Goal: Check status: Check status

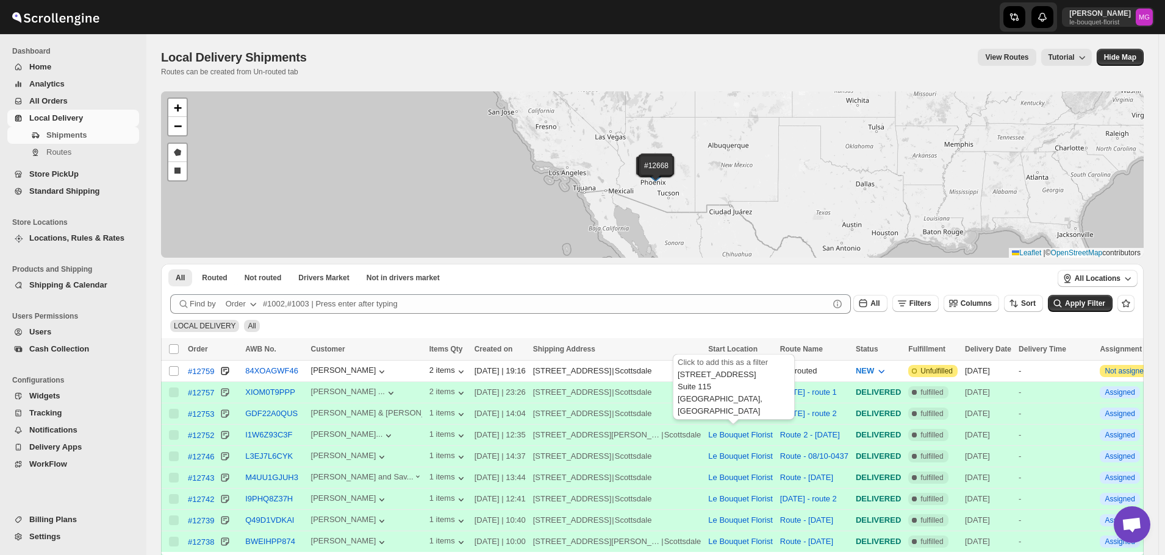
scroll to position [779, 0]
click at [925, 310] on button "Filters" at bounding box center [915, 303] width 46 height 17
click at [935, 344] on button "Add Filter" at bounding box center [928, 351] width 59 height 17
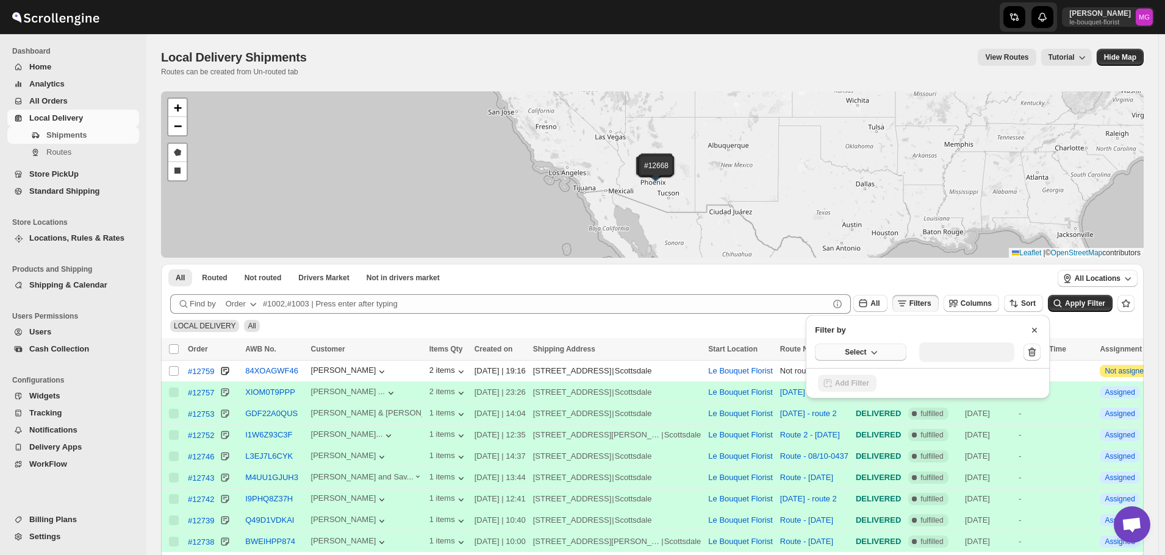
click at [871, 360] on button "Select" at bounding box center [860, 352] width 91 height 17
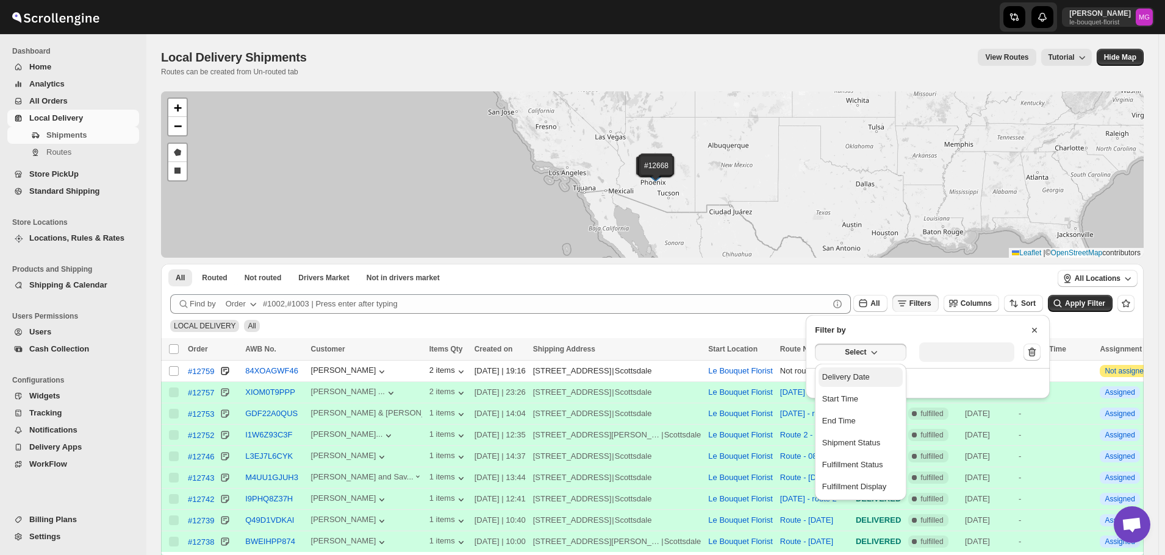
click at [869, 370] on button "Delivery Date" at bounding box center [860, 378] width 84 height 20
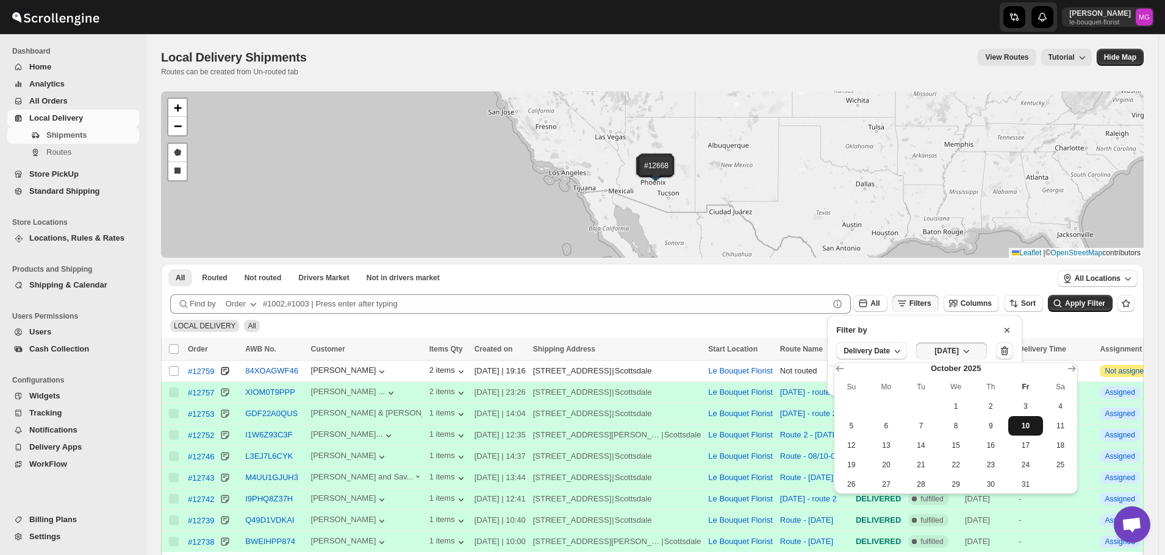
click at [1042, 423] on button "10" at bounding box center [1025, 426] width 35 height 20
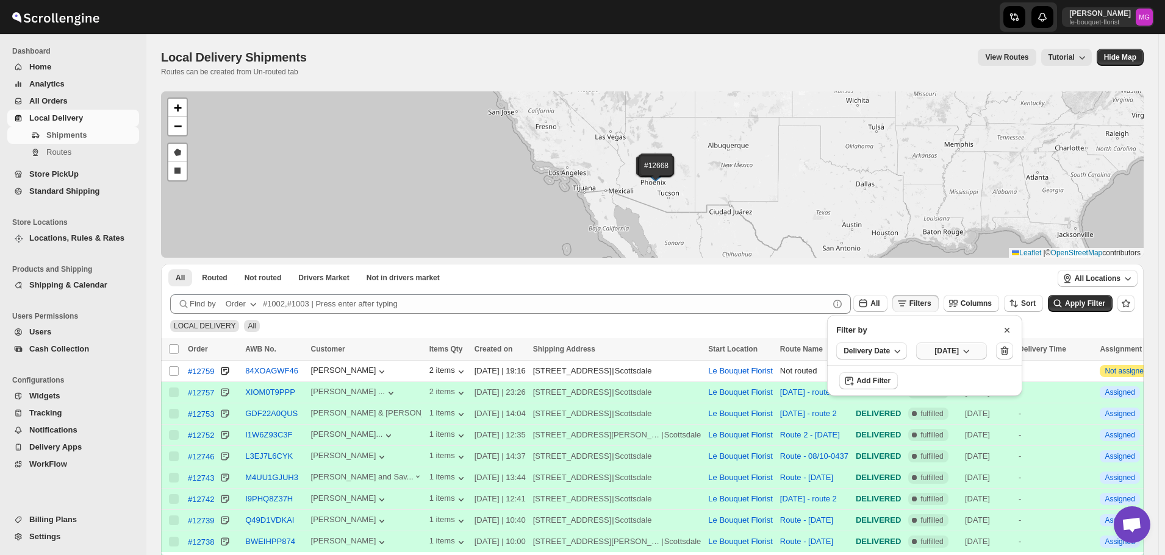
click at [972, 346] on icon "button" at bounding box center [966, 351] width 12 height 12
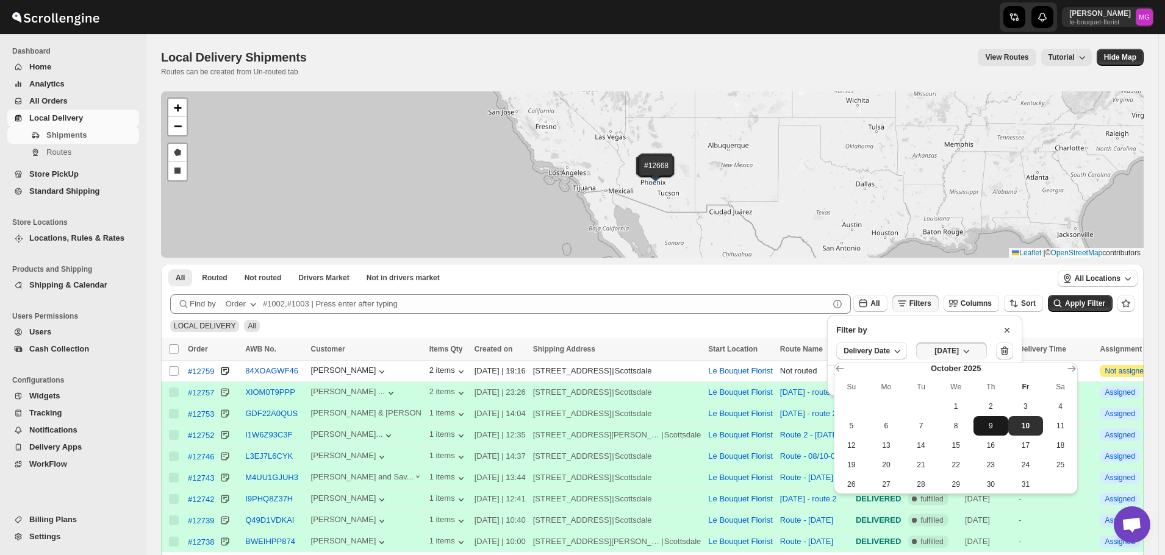
click at [991, 426] on span "9" at bounding box center [990, 426] width 25 height 10
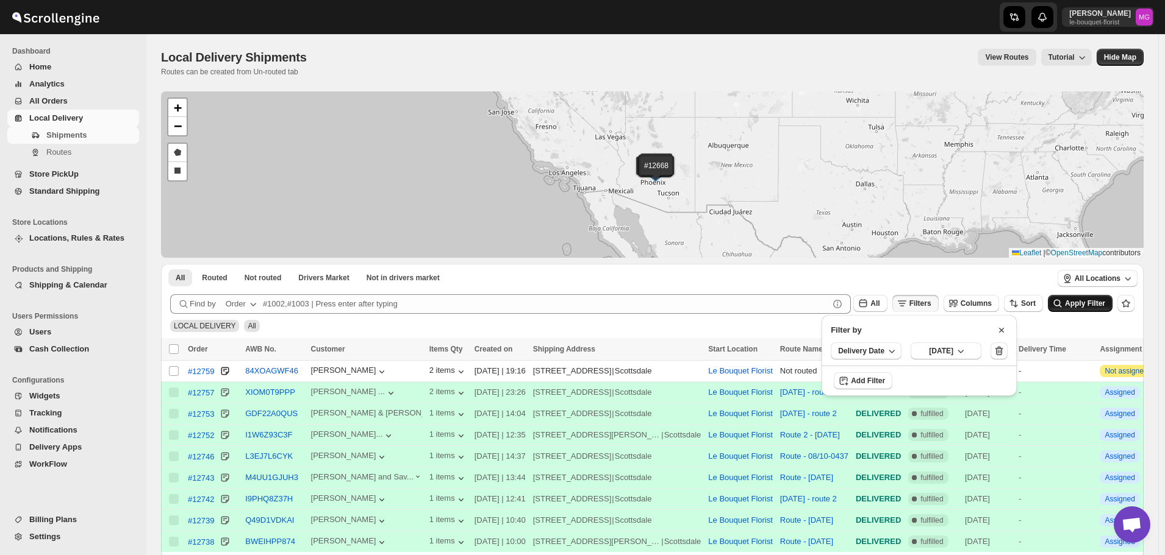
click at [1088, 301] on span "Apply Filter" at bounding box center [1085, 303] width 40 height 9
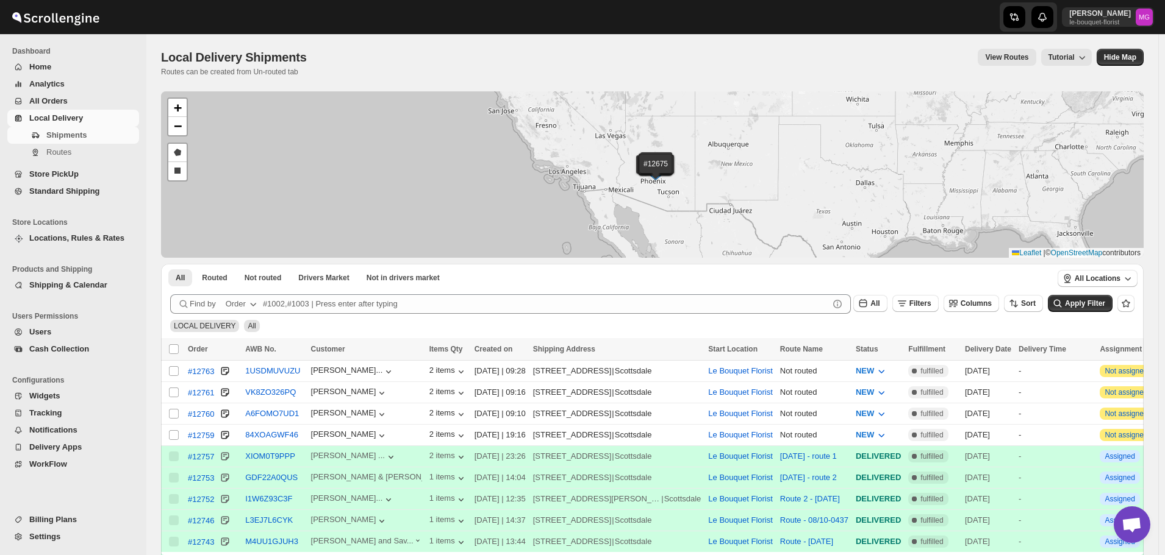
scroll to position [779, 0]
click at [923, 296] on button "Filters" at bounding box center [915, 303] width 46 height 17
click at [913, 346] on icon "button" at bounding box center [908, 352] width 12 height 12
click at [869, 360] on button "Select" at bounding box center [860, 352] width 91 height 17
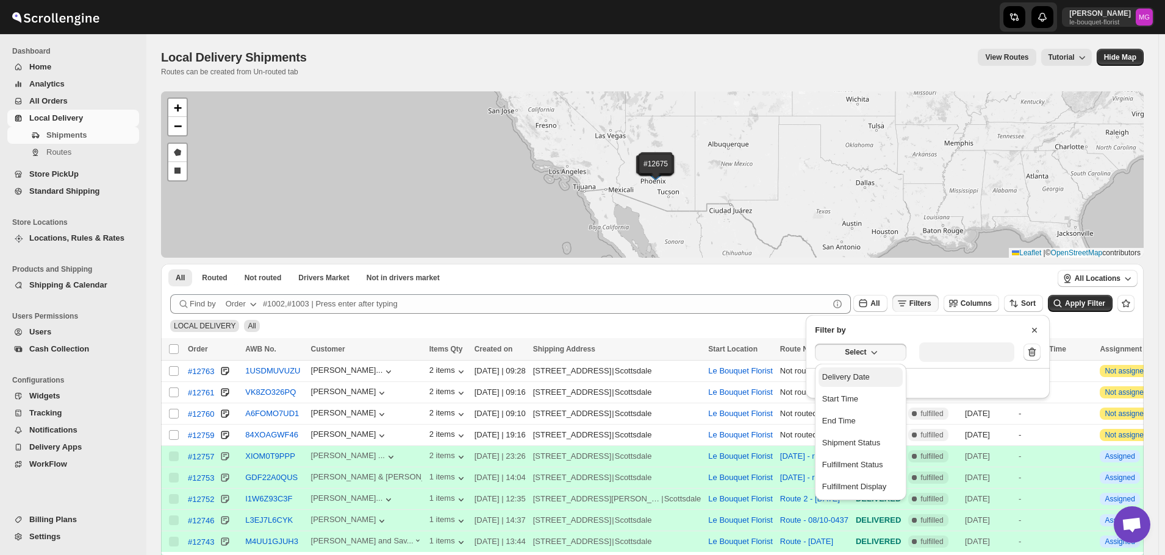
click at [852, 376] on div "Delivery Date" at bounding box center [846, 377] width 48 height 12
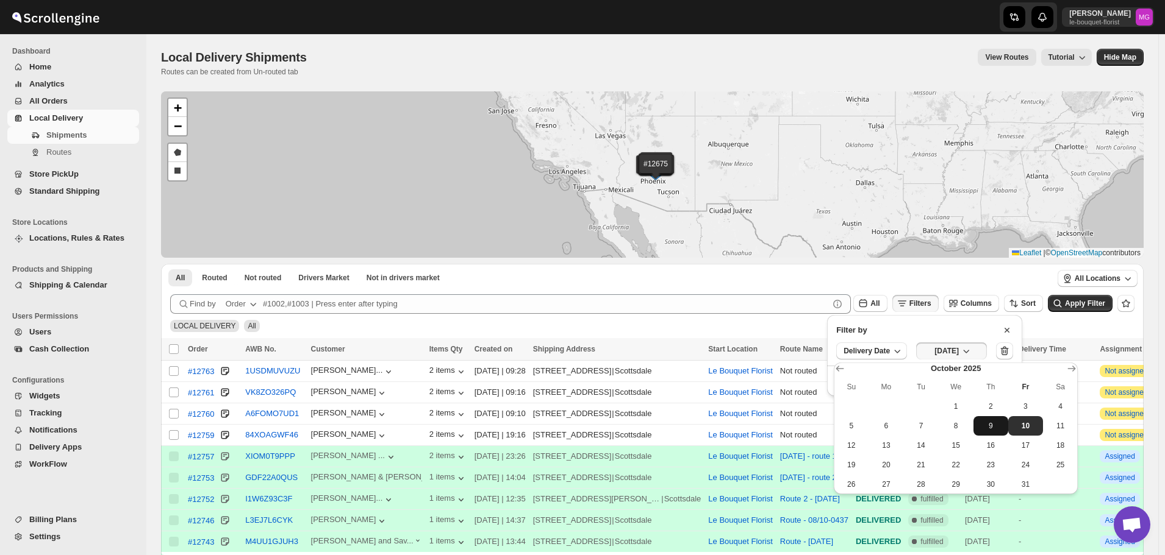
click at [986, 426] on span "9" at bounding box center [990, 426] width 25 height 10
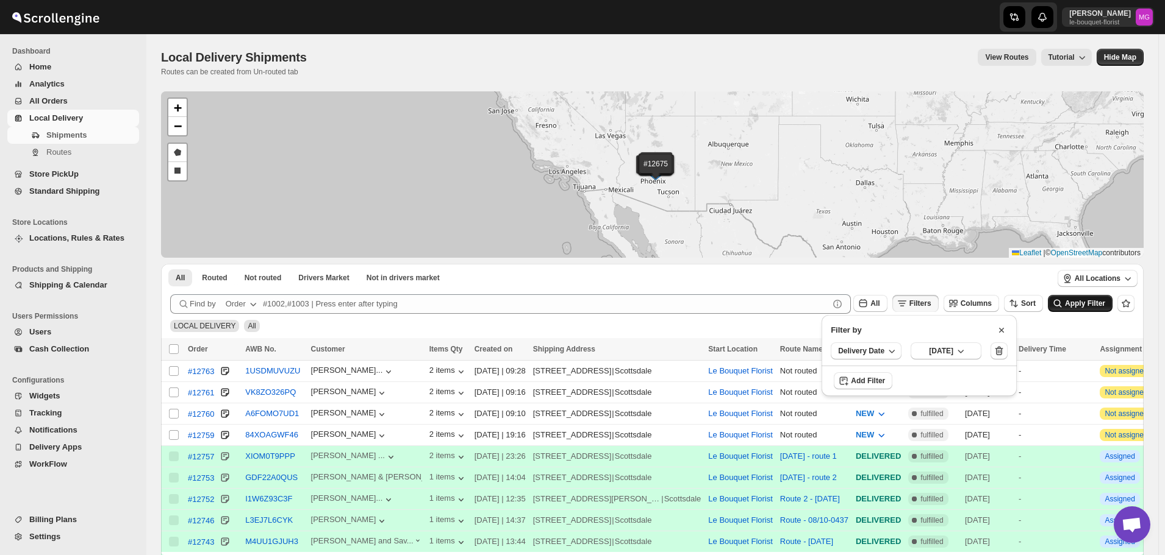
click at [1105, 296] on button "Apply Filter" at bounding box center [1079, 303] width 65 height 17
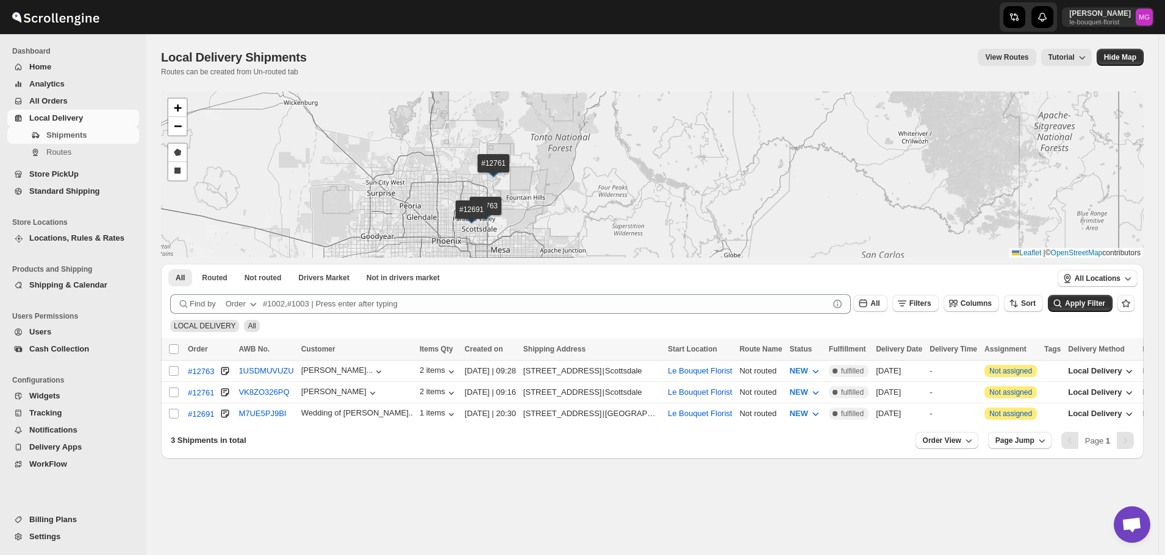
drag, startPoint x: 558, startPoint y: 170, endPoint x: 585, endPoint y: 175, distance: 27.3
click at [581, 175] on div "#12763 #12761 #12691 + − Draw a polygon Draw a rectangle Leaflet | © OpenStreet…" at bounding box center [652, 174] width 982 height 166
